Goal: Transaction & Acquisition: Purchase product/service

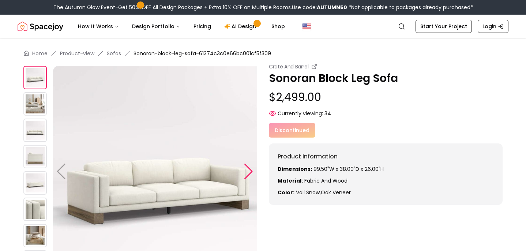
click at [251, 163] on div at bounding box center [249, 171] width 10 height 16
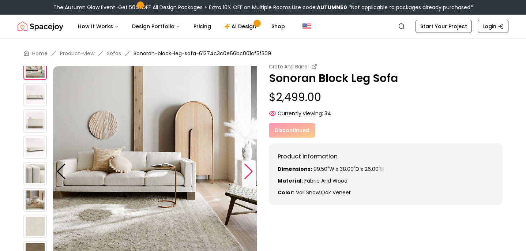
click at [251, 163] on div at bounding box center [249, 171] width 10 height 16
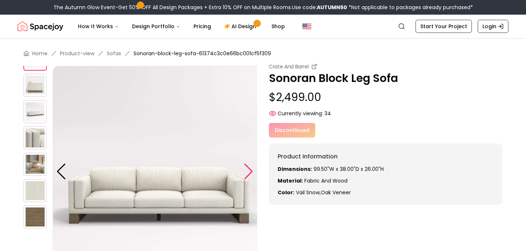
click at [251, 163] on div at bounding box center [249, 171] width 10 height 16
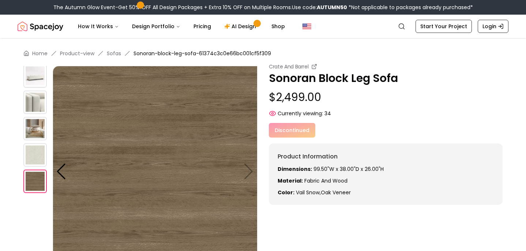
click at [251, 158] on img at bounding box center [158, 171] width 211 height 211
click at [253, 157] on img at bounding box center [158, 171] width 211 height 211
click at [56, 163] on div at bounding box center [61, 171] width 10 height 16
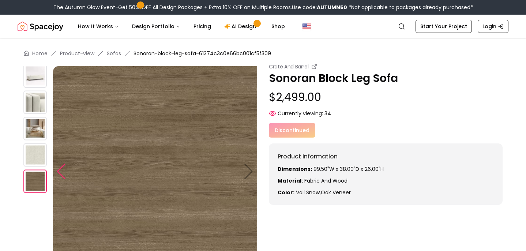
click at [56, 163] on div at bounding box center [61, 171] width 10 height 16
